Goal: Transaction & Acquisition: Download file/media

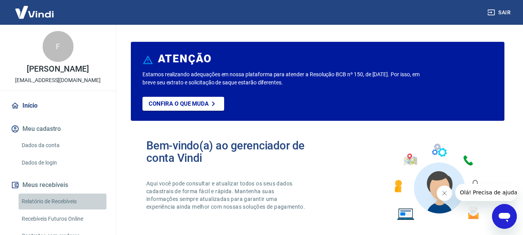
click at [67, 200] on link "Relatório de Recebíveis" at bounding box center [63, 202] width 88 height 16
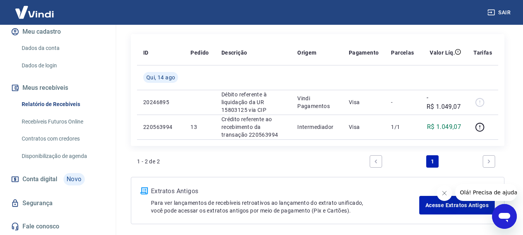
scroll to position [82, 0]
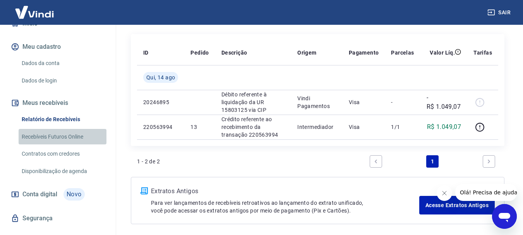
click at [72, 137] on link "Recebíveis Futuros Online" at bounding box center [63, 137] width 88 height 16
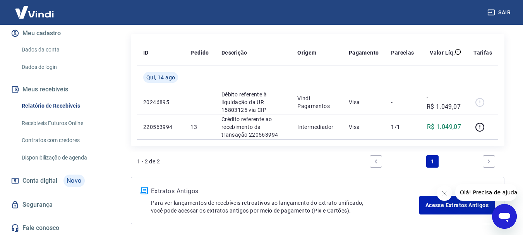
scroll to position [97, 0]
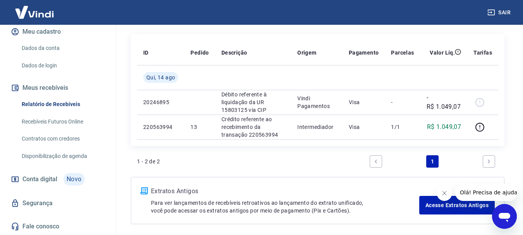
click at [487, 159] on icon "Next page" at bounding box center [488, 161] width 5 height 5
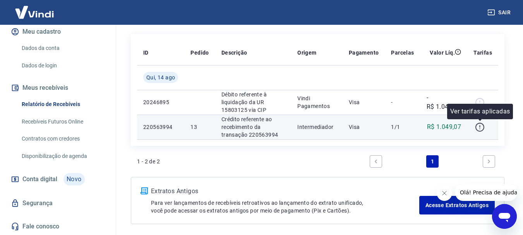
click at [479, 128] on icon "button" at bounding box center [480, 127] width 10 height 10
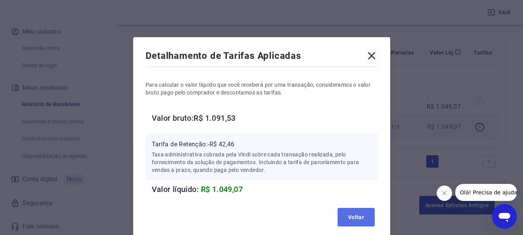
click at [345, 216] on button "Voltar" at bounding box center [355, 217] width 37 height 19
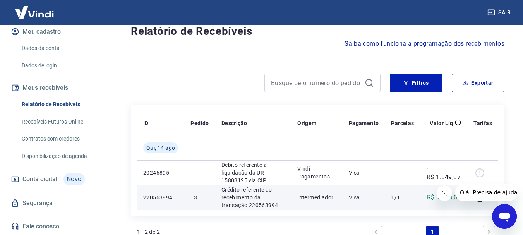
scroll to position [5, 0]
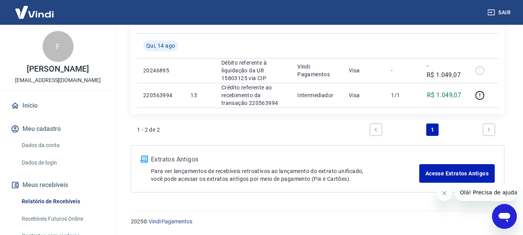
scroll to position [97, 0]
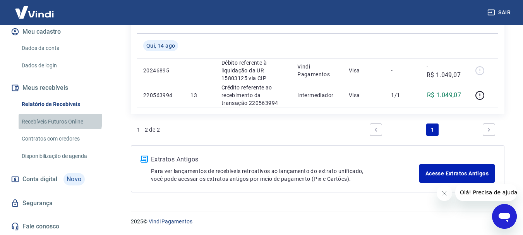
click at [57, 120] on link "Recebíveis Futuros Online" at bounding box center [63, 122] width 88 height 16
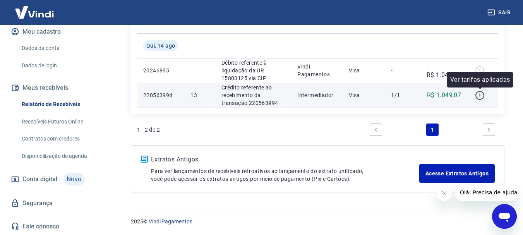
click at [479, 92] on icon "button" at bounding box center [480, 96] width 10 height 10
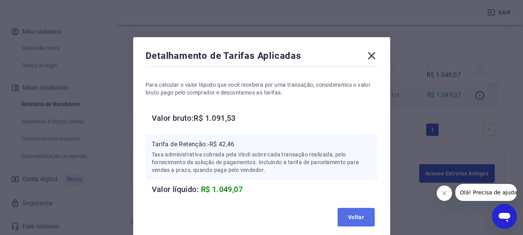
click at [352, 213] on button "Voltar" at bounding box center [355, 217] width 37 height 19
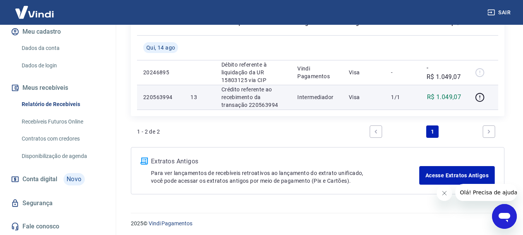
scroll to position [125, 0]
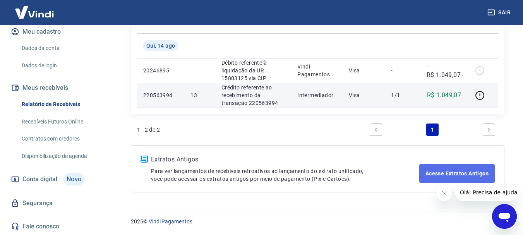
click at [448, 177] on link "Acesse Extratos Antigos" at bounding box center [456, 173] width 75 height 19
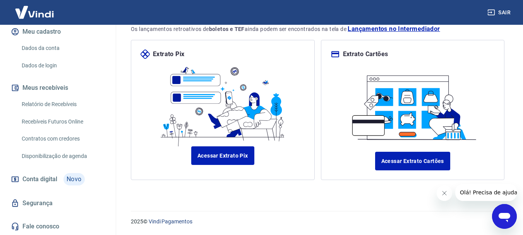
scroll to position [86, 0]
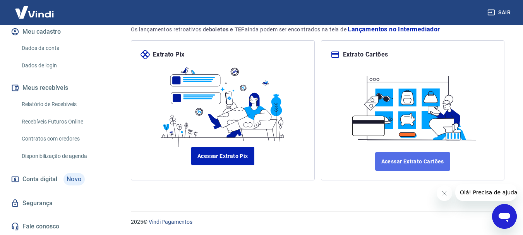
click at [421, 164] on link "Acessar Extrato Cartões" at bounding box center [412, 161] width 75 height 19
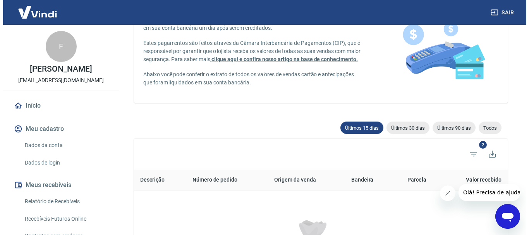
scroll to position [61, 0]
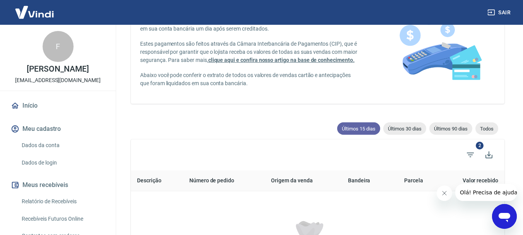
click at [358, 128] on span "Últimos 15 dias" at bounding box center [358, 129] width 43 height 6
click at [488, 156] on icon "Baixar listagem" at bounding box center [488, 154] width 7 height 7
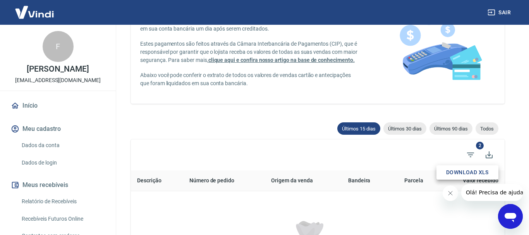
click at [471, 173] on button "Download XLS" at bounding box center [467, 172] width 62 height 14
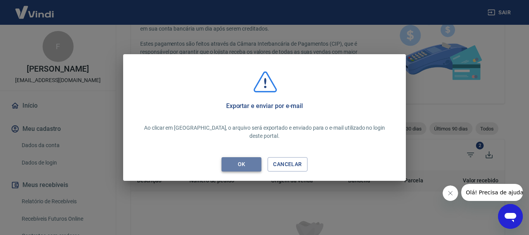
click at [259, 158] on button "OK" at bounding box center [241, 164] width 40 height 14
